Goal: Task Accomplishment & Management: Manage account settings

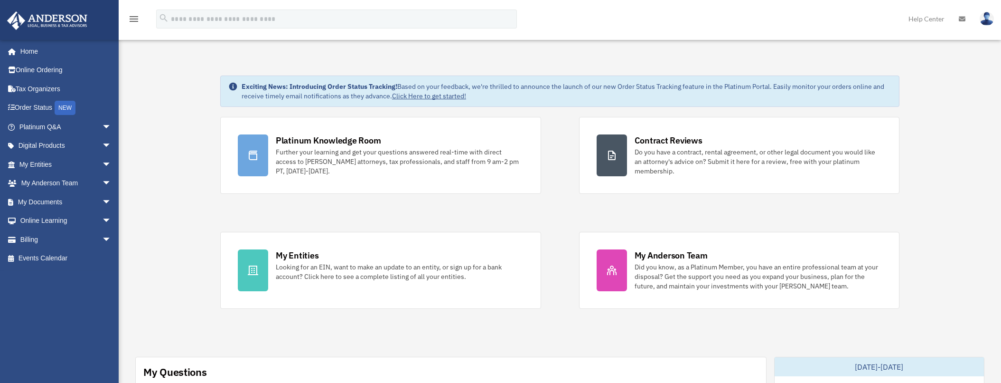
click at [102, 199] on span "arrow_drop_down" at bounding box center [111, 201] width 19 height 19
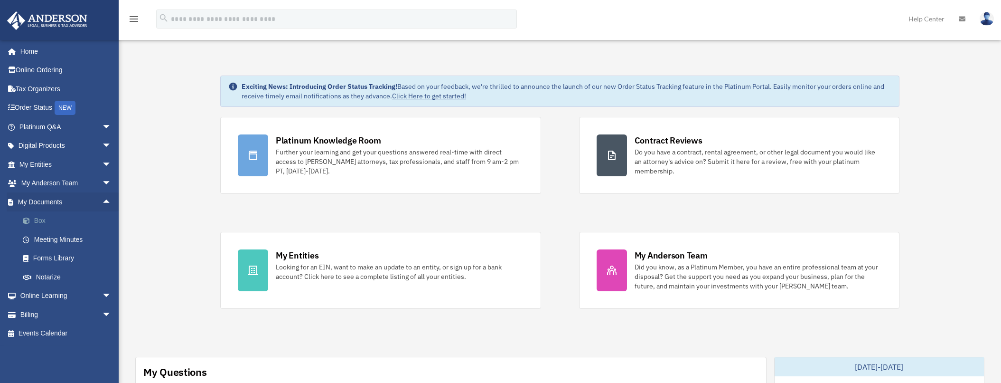
click at [37, 215] on link "Box" at bounding box center [69, 220] width 112 height 19
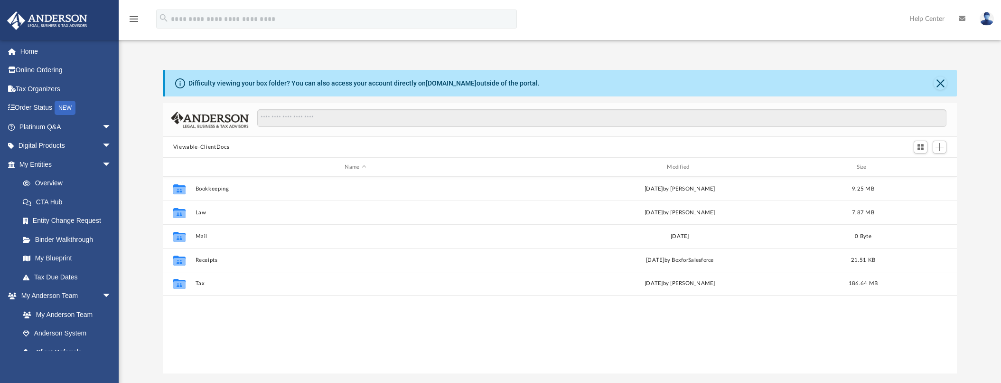
scroll to position [209, 787]
click at [965, 203] on div "Difficulty viewing your box folder? You can also access your account directly o…" at bounding box center [560, 221] width 882 height 303
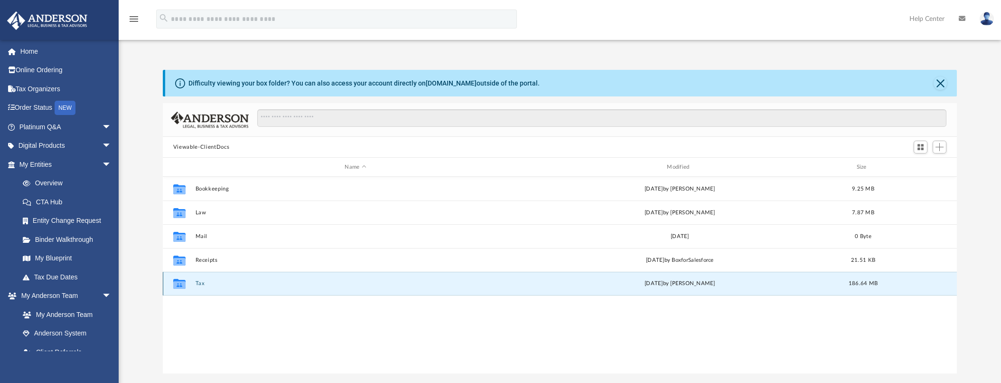
click at [197, 283] on button "Tax" at bounding box center [355, 283] width 320 height 6
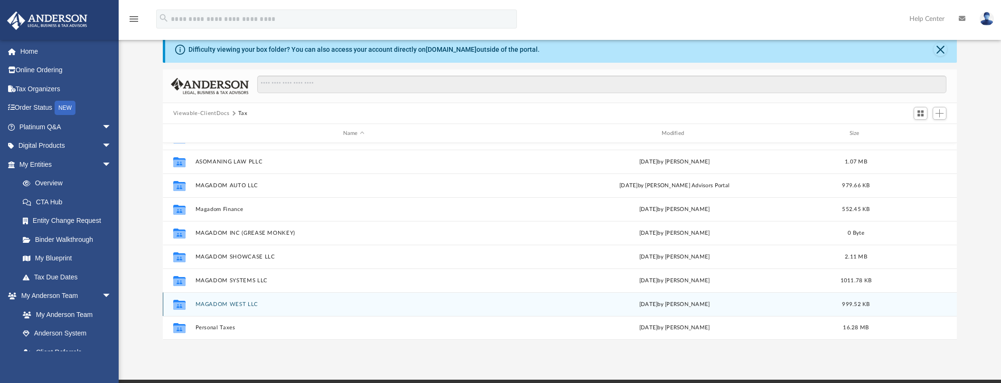
scroll to position [95, 0]
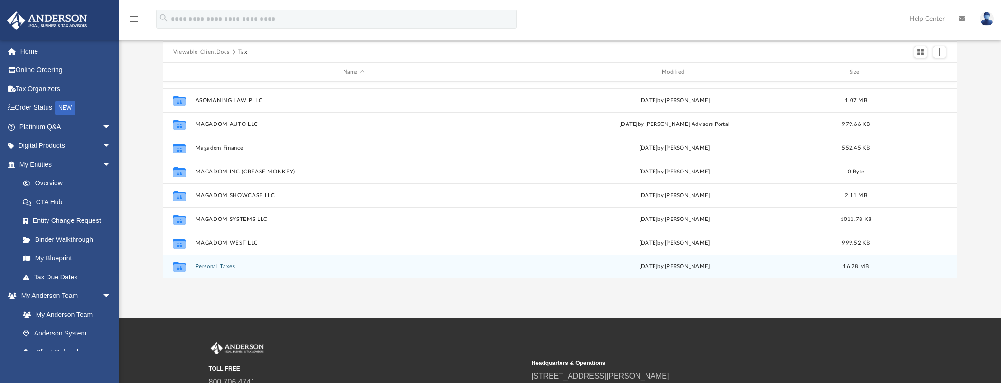
click at [215, 264] on button "Personal Taxes" at bounding box center [353, 266] width 317 height 6
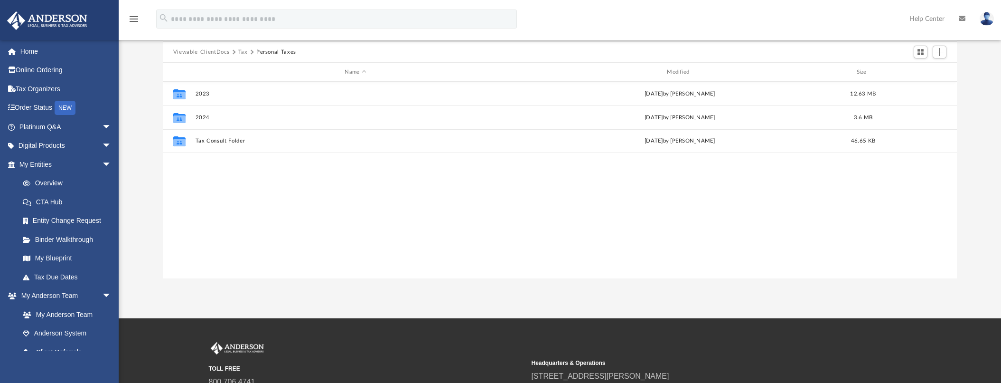
scroll to position [0, 0]
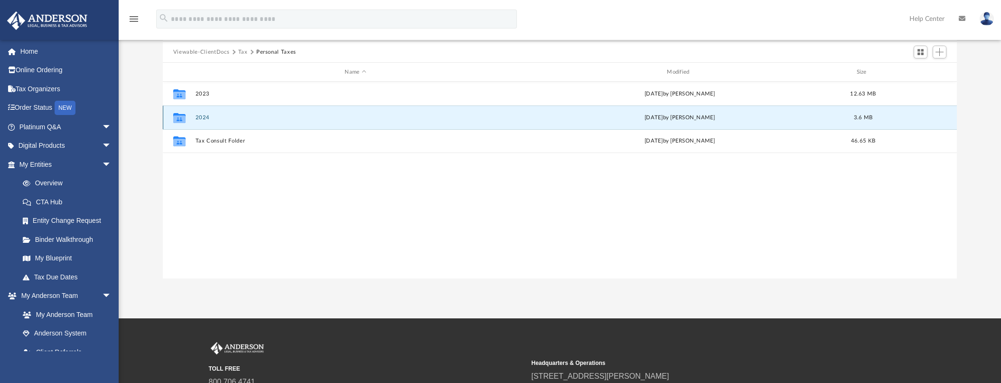
click at [200, 117] on button "2024" at bounding box center [355, 117] width 320 height 6
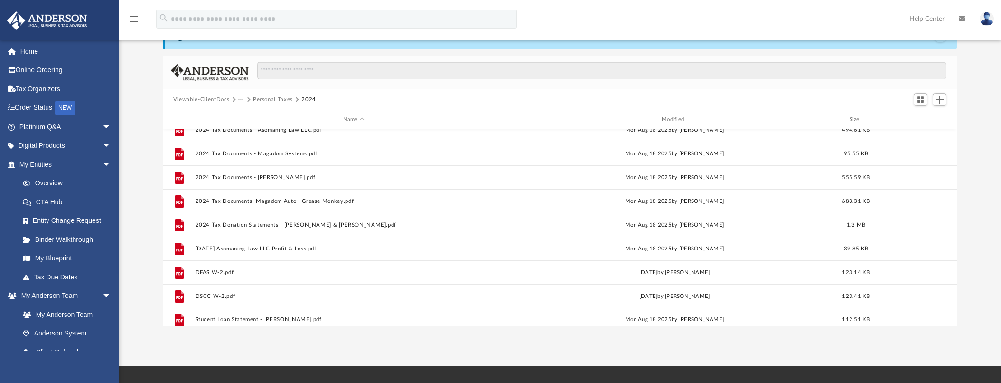
scroll to position [65, 0]
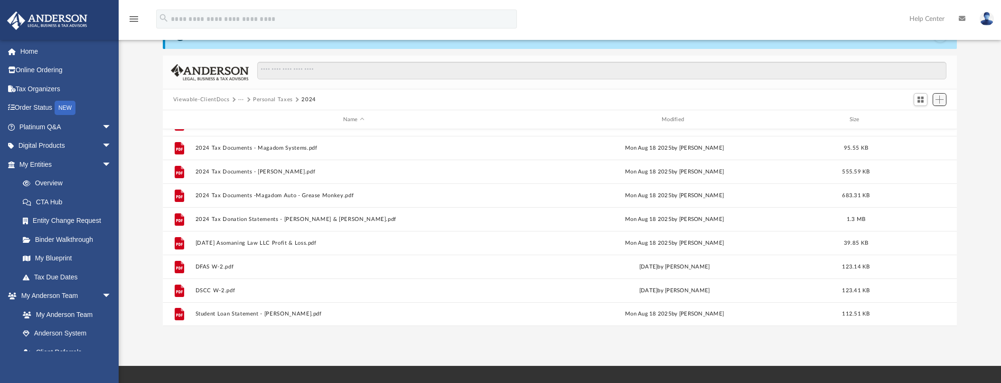
click at [946, 100] on button "Add" at bounding box center [940, 99] width 14 height 13
click at [920, 117] on li "Upload" at bounding box center [926, 118] width 30 height 10
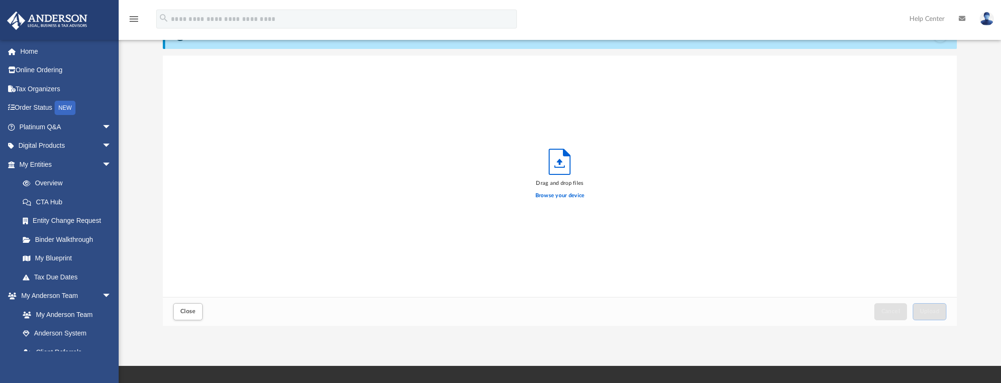
scroll to position [234, 787]
click at [571, 196] on label "Browse your device" at bounding box center [559, 195] width 49 height 9
click at [0, 0] on input "Browse your device" at bounding box center [0, 0] width 0 height 0
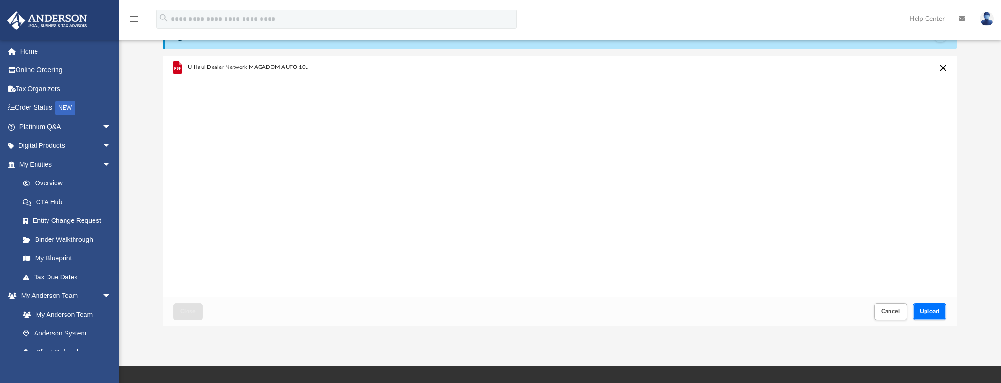
click at [940, 313] on button "Upload" at bounding box center [930, 311] width 34 height 17
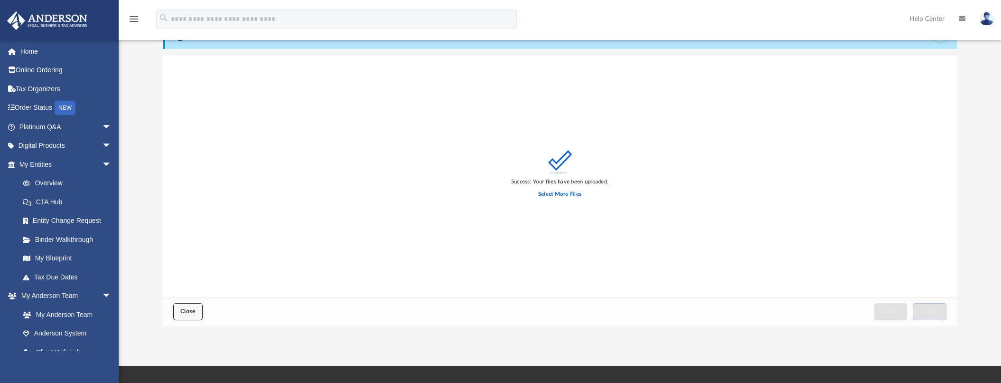
click at [187, 319] on button "Close" at bounding box center [187, 311] width 29 height 17
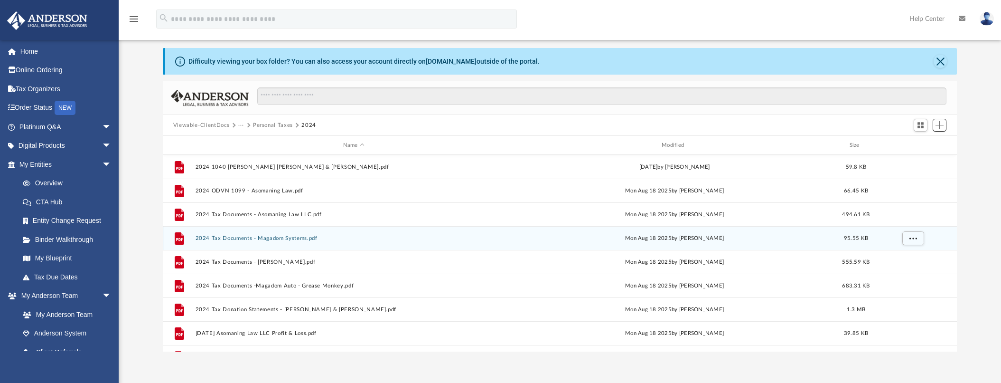
scroll to position [0, 0]
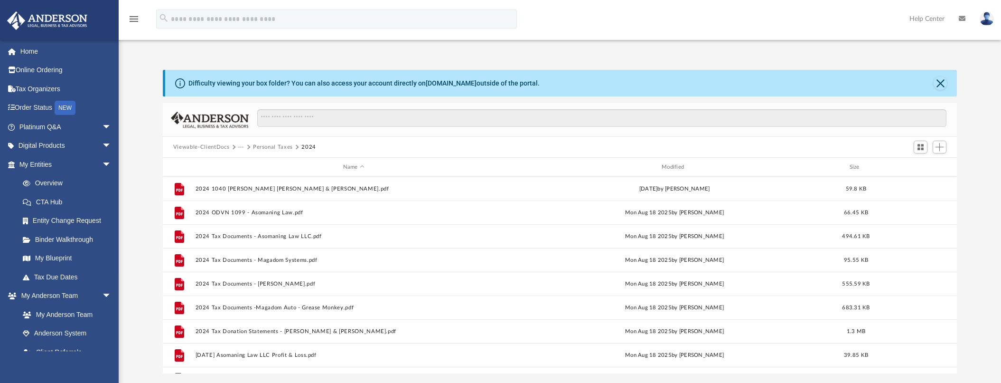
click at [266, 147] on button "Personal Taxes" at bounding box center [273, 147] width 40 height 9
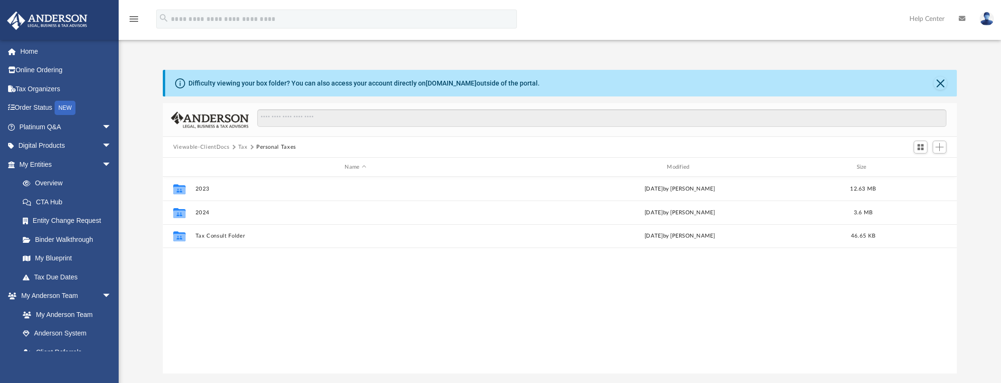
click at [656, 102] on div "Difficulty viewing your box folder? You can also access your account directly o…" at bounding box center [560, 221] width 794 height 303
